Goal: Task Accomplishment & Management: Use online tool/utility

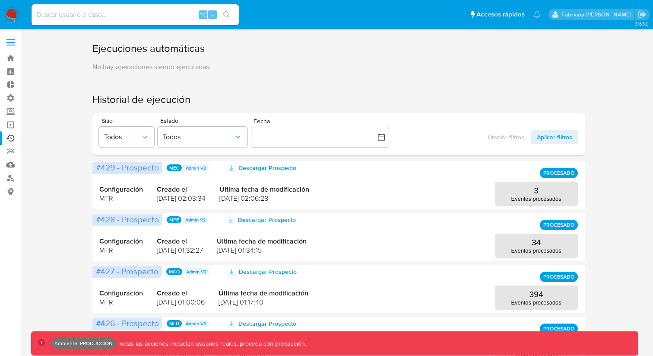
click at [13, 38] on label at bounding box center [11, 42] width 22 height 18
click at [0, 0] on input "checkbox" at bounding box center [0, 0] width 0 height 0
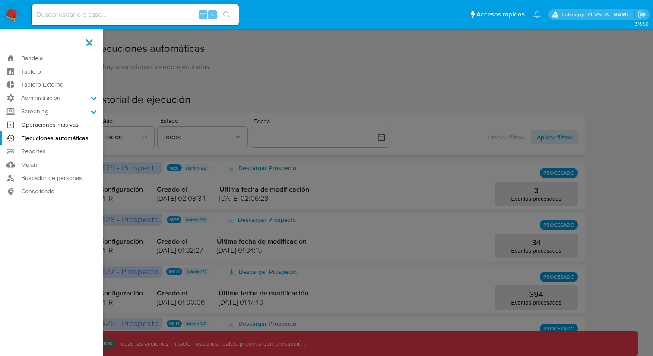
click at [57, 125] on link "Operaciones masivas" at bounding box center [51, 124] width 103 height 13
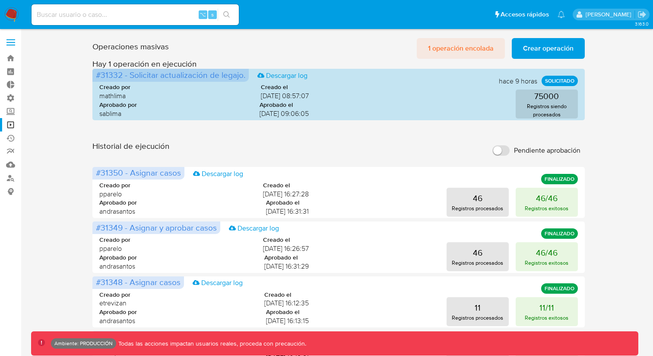
click at [469, 51] on span "1 operación encolada" at bounding box center [461, 48] width 66 height 19
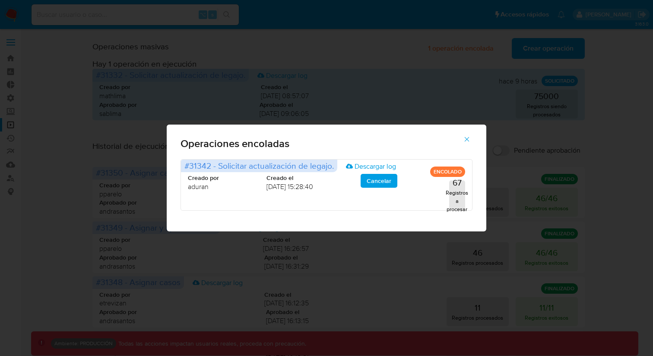
click at [466, 141] on icon "button" at bounding box center [467, 139] width 8 height 8
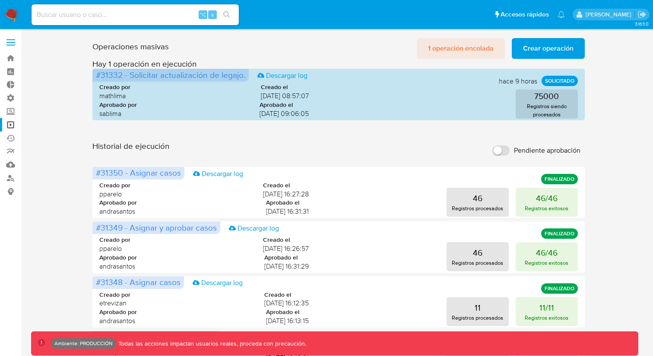
click at [451, 49] on span "1 operación encolada" at bounding box center [461, 48] width 66 height 19
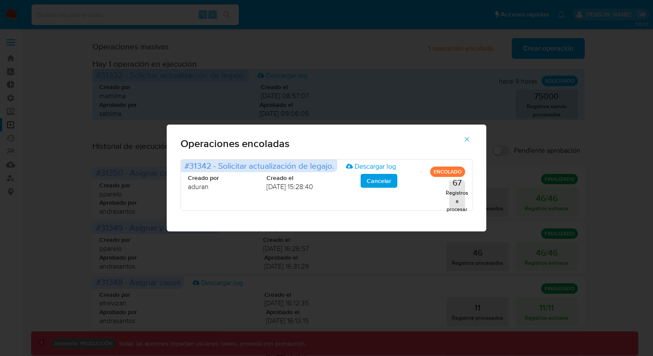
click at [470, 138] on icon "button" at bounding box center [467, 139] width 8 height 8
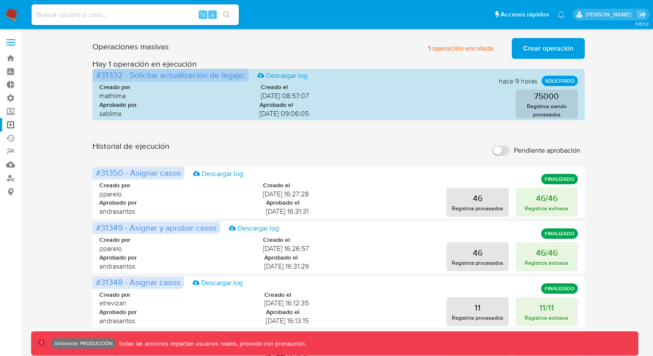
click at [386, 142] on div "Historial de ejecución Pendiente aprobación" at bounding box center [338, 150] width 492 height 19
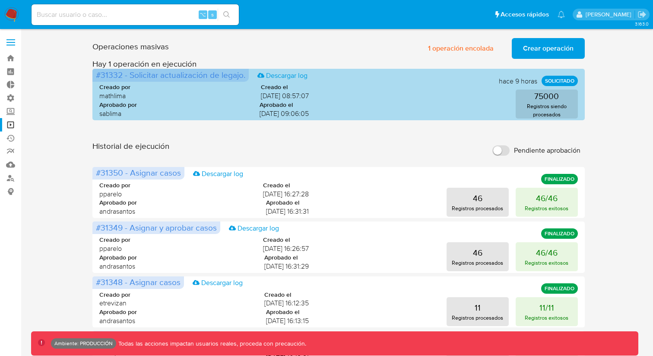
drag, startPoint x: 246, startPoint y: 75, endPoint x: 127, endPoint y: 78, distance: 118.9
click at [127, 78] on span "#31332 - Solicitar actualización de legajo. Descargar log" at bounding box center [170, 75] width 156 height 13
click at [292, 78] on link "Descargar log" at bounding box center [283, 76] width 50 height 10
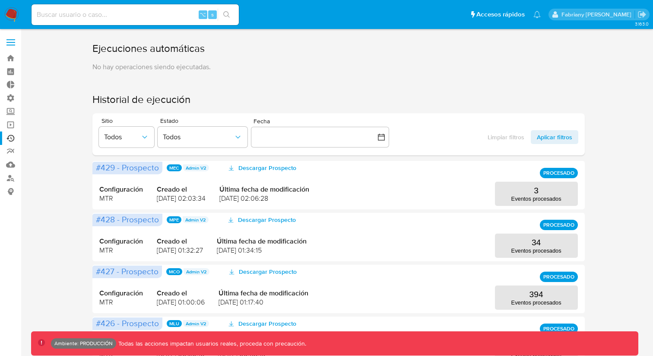
click at [13, 42] on span at bounding box center [10, 42] width 9 height 1
click at [0, 0] on input "checkbox" at bounding box center [0, 0] width 0 height 0
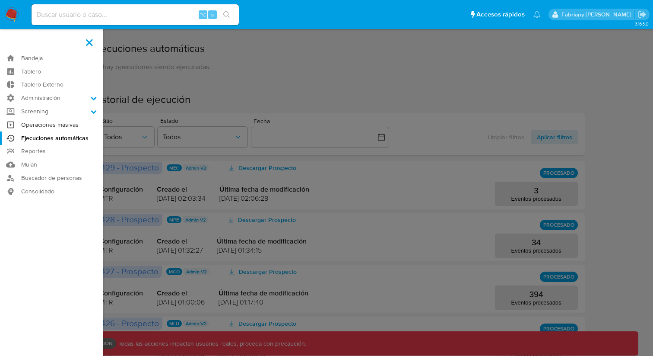
click at [56, 127] on link "Operaciones masivas" at bounding box center [51, 124] width 103 height 13
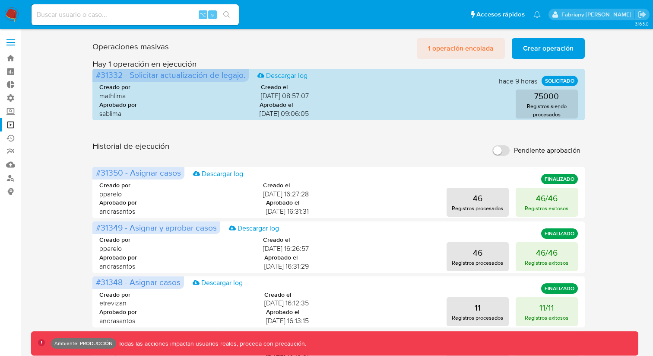
click at [453, 49] on span "1 operación encolada" at bounding box center [461, 48] width 66 height 19
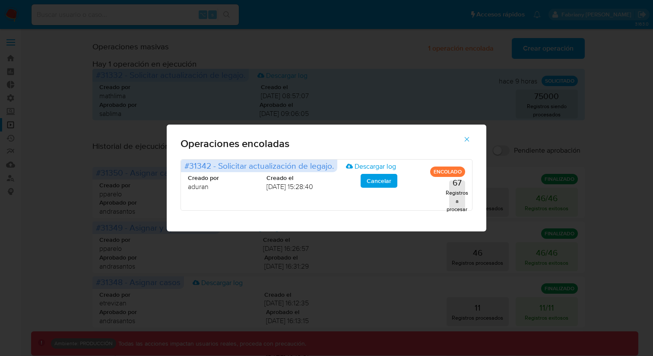
click at [467, 140] on icon "button" at bounding box center [467, 139] width 8 height 8
